Goal: Check status: Check status

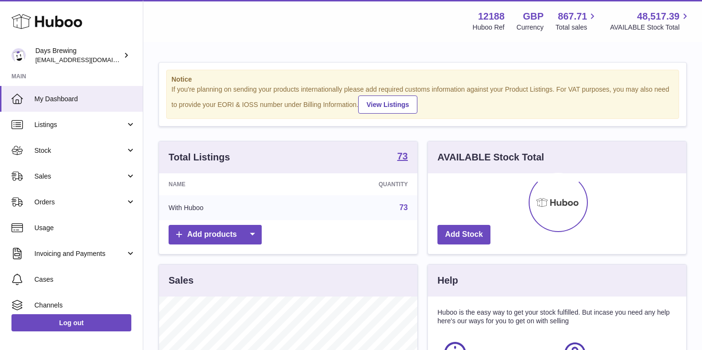
scroll to position [149, 258]
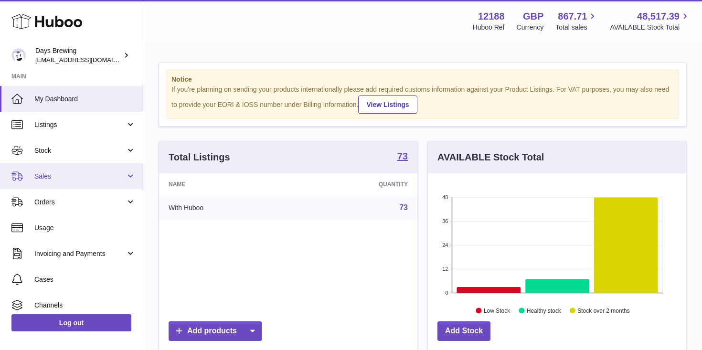
click at [60, 175] on span "Sales" at bounding box center [79, 176] width 91 height 9
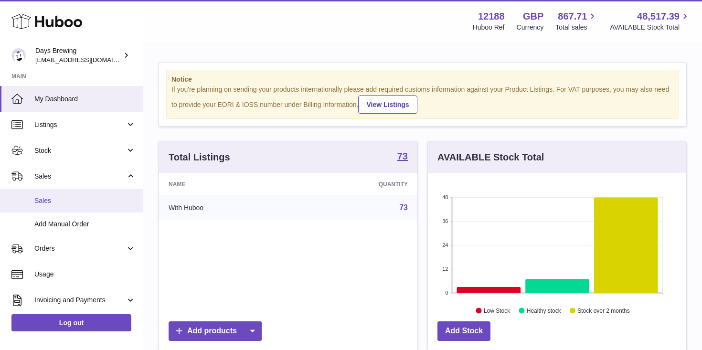
click at [43, 201] on span "Sales" at bounding box center [84, 200] width 101 height 9
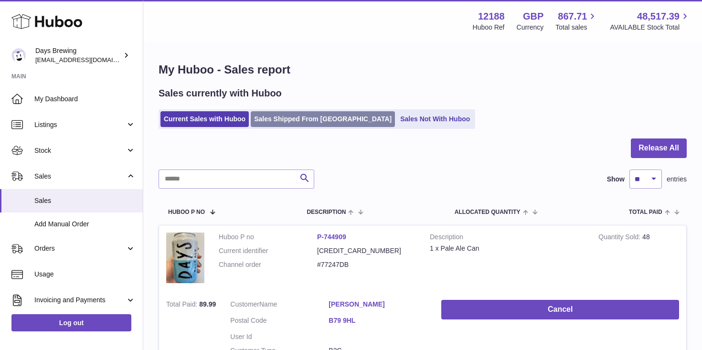
click at [296, 123] on link "Sales Shipped From [GEOGRAPHIC_DATA]" at bounding box center [323, 119] width 144 height 16
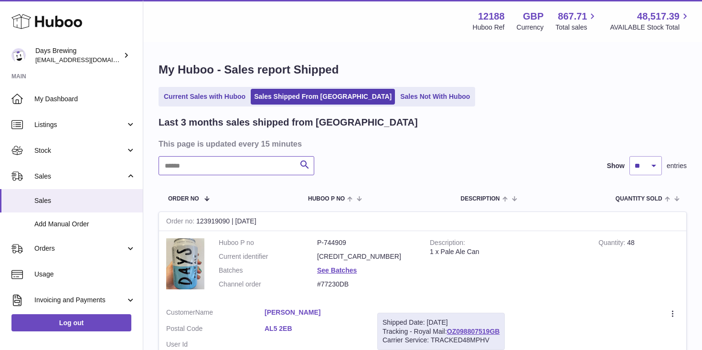
click at [207, 169] on input "text" at bounding box center [237, 165] width 156 height 19
type input "******"
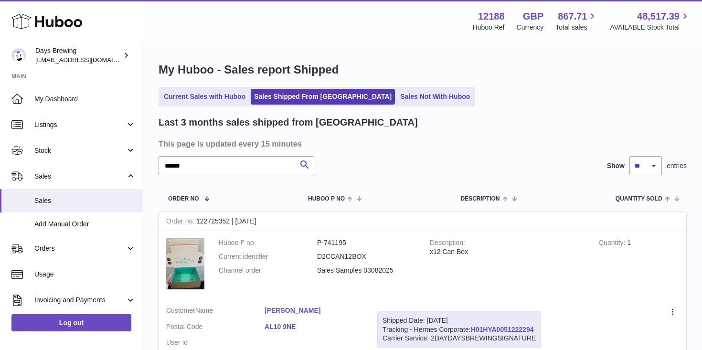
click at [496, 326] on link "H01HYA0051222294" at bounding box center [502, 330] width 63 height 8
